Goal: Information Seeking & Learning: Check status

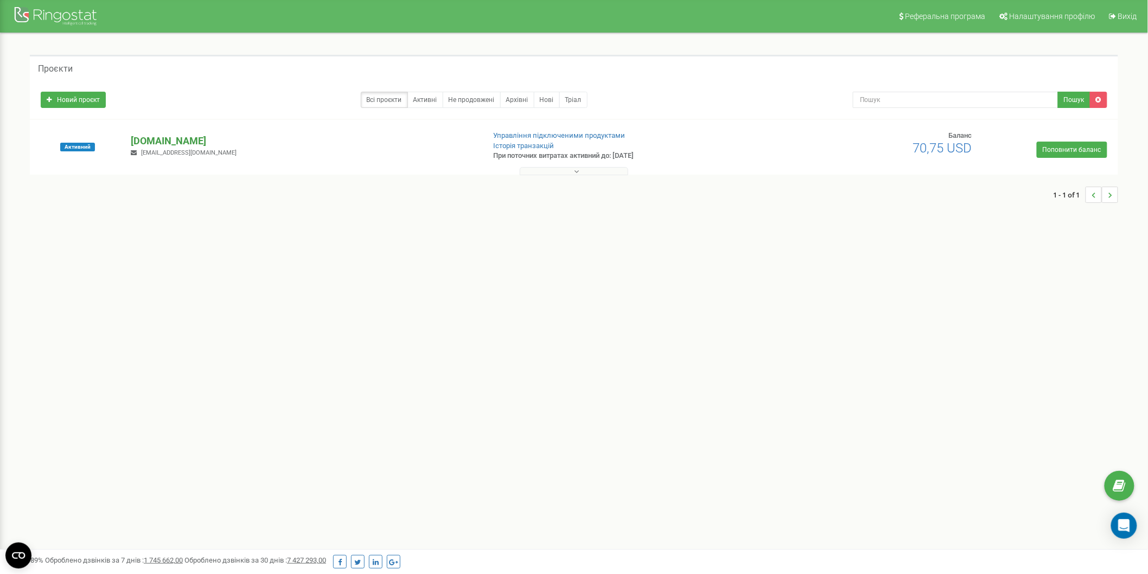
click at [146, 139] on p "[DOMAIN_NAME]" at bounding box center [303, 141] width 344 height 14
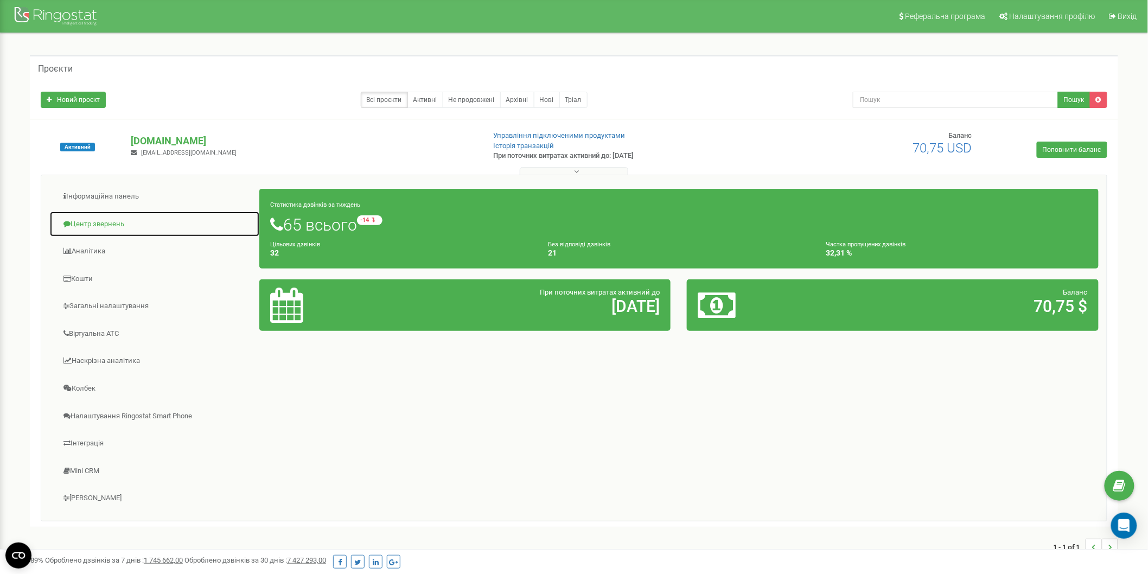
click at [100, 218] on link "Центр звернень" at bounding box center [154, 224] width 210 height 27
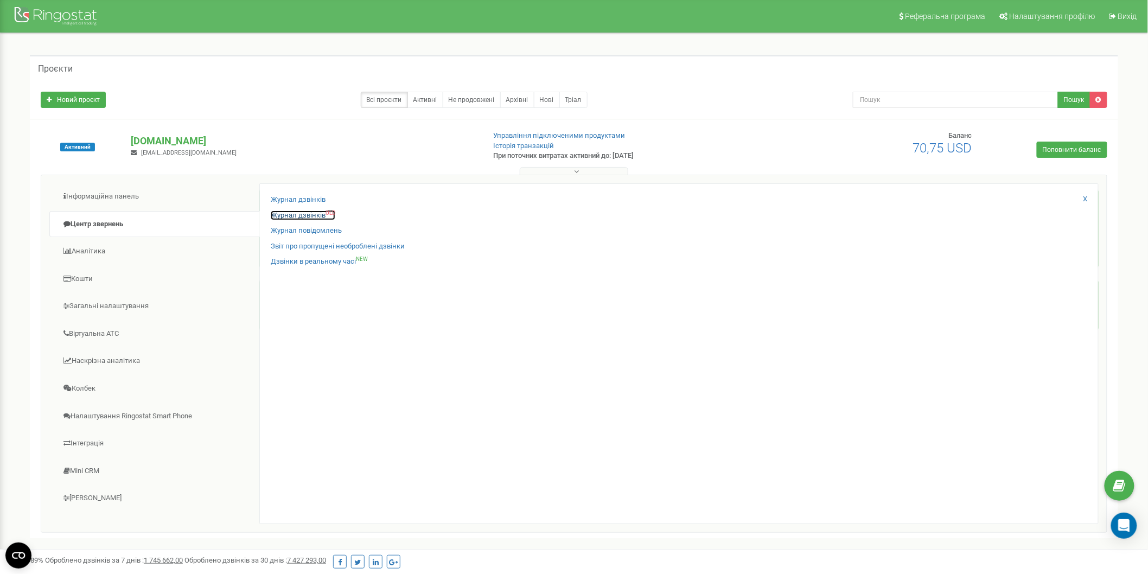
click at [305, 216] on link "Журнал дзвінків OLD" at bounding box center [303, 215] width 65 height 10
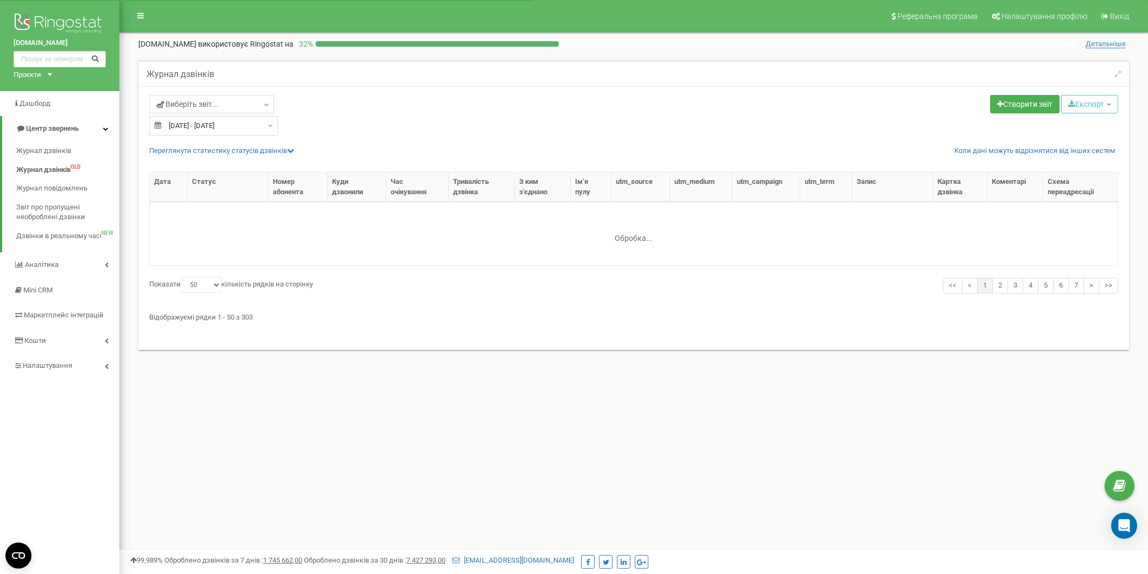
select select "50"
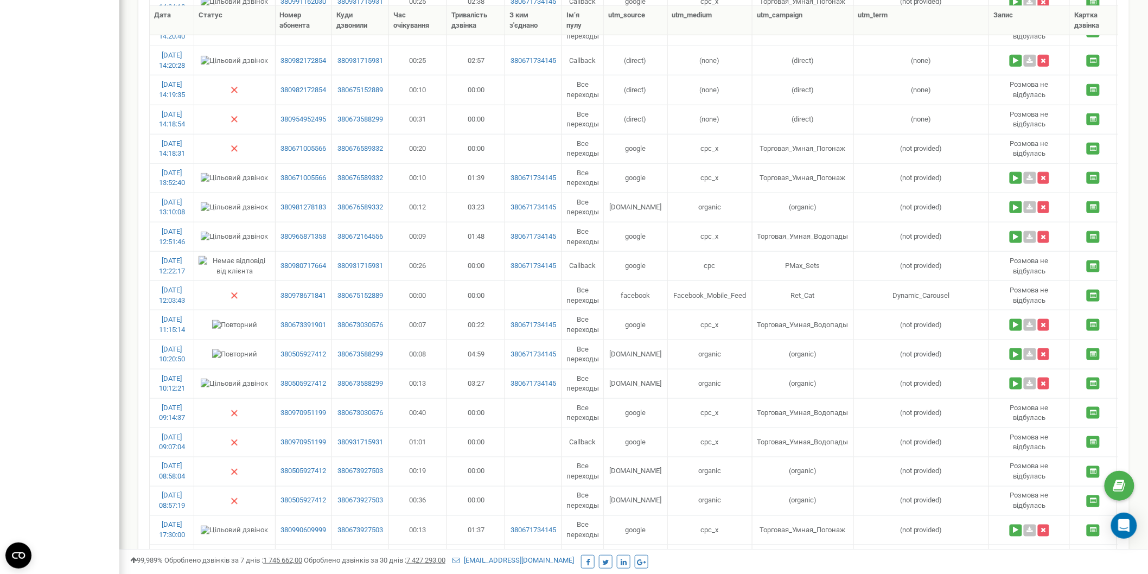
scroll to position [386, 0]
